Goal: Transaction & Acquisition: Purchase product/service

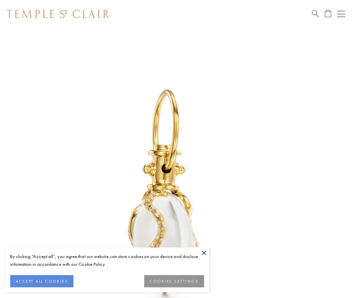
scroll to position [6, 0]
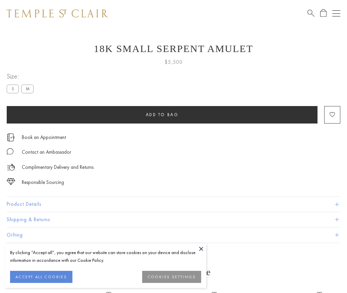
click at [162, 114] on span "Add to bag" at bounding box center [162, 115] width 33 height 6
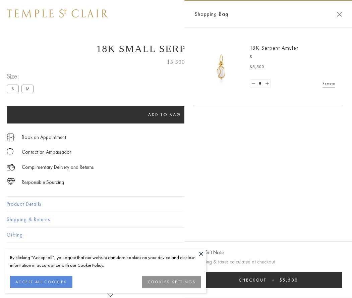
click at [266, 280] on span "Checkout" at bounding box center [253, 280] width 28 height 6
